Goal: Navigation & Orientation: Find specific page/section

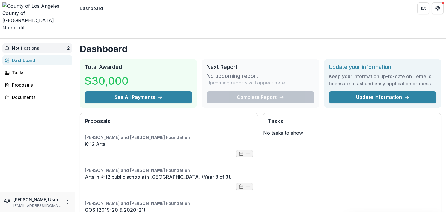
click at [25, 46] on span "Notifications" at bounding box center [39, 48] width 55 height 5
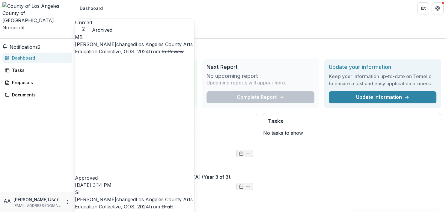
click at [25, 44] on span "Notifications" at bounding box center [24, 47] width 28 height 6
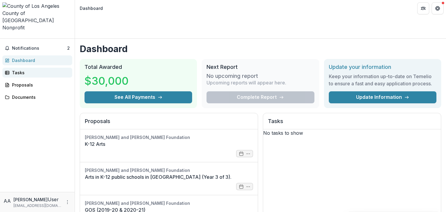
click at [16, 69] on div "Tasks" at bounding box center [39, 72] width 55 height 6
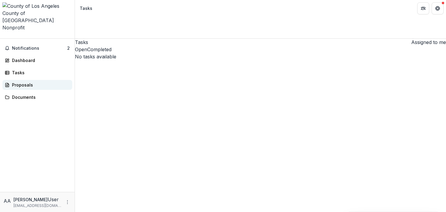
click at [16, 82] on div "Proposals" at bounding box center [39, 85] width 55 height 6
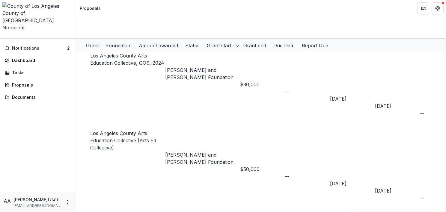
click at [132, 53] on link "Los Angeles County Arts Education Collective, GOS, 2024" at bounding box center [127, 59] width 74 height 13
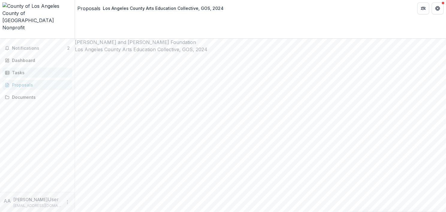
click at [26, 69] on div "Tasks" at bounding box center [39, 72] width 55 height 6
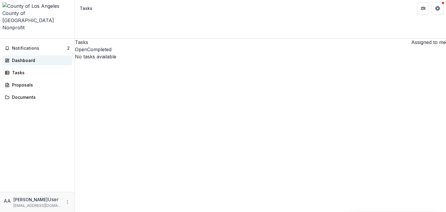
click at [29, 57] on div "Dashboard" at bounding box center [39, 60] width 55 height 6
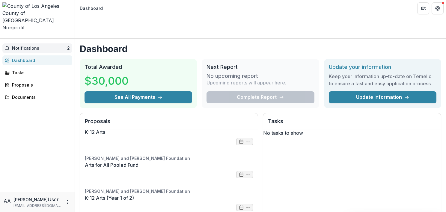
click at [56, 43] on button "Notifications 2" at bounding box center [37, 48] width 70 height 10
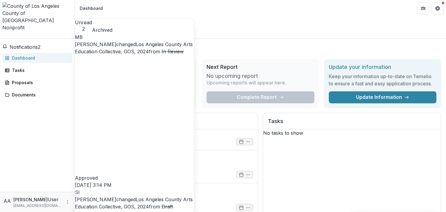
click at [40, 43] on button "Notifications 2" at bounding box center [21, 46] width 38 height 7
